Goal: Transaction & Acquisition: Purchase product/service

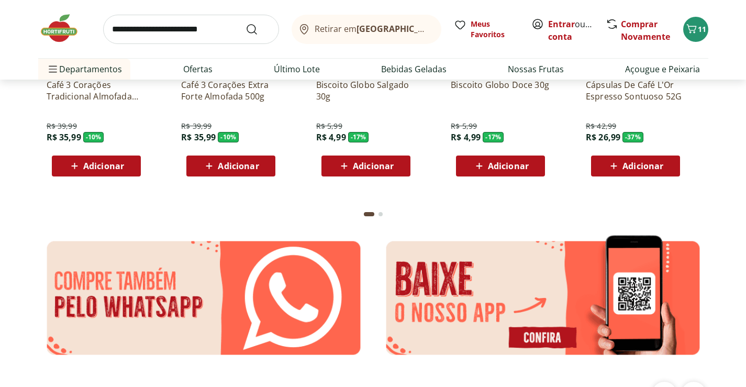
scroll to position [906, 0]
